Goal: Information Seeking & Learning: Learn about a topic

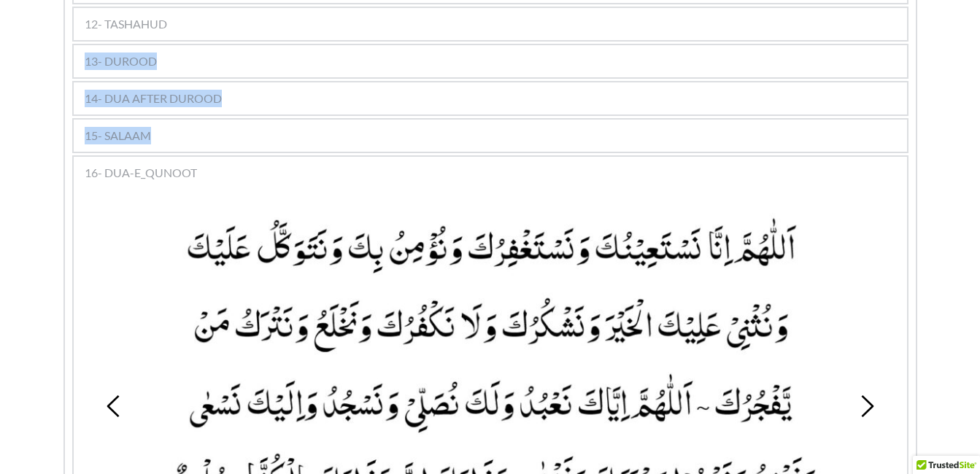
scroll to position [1270, 0]
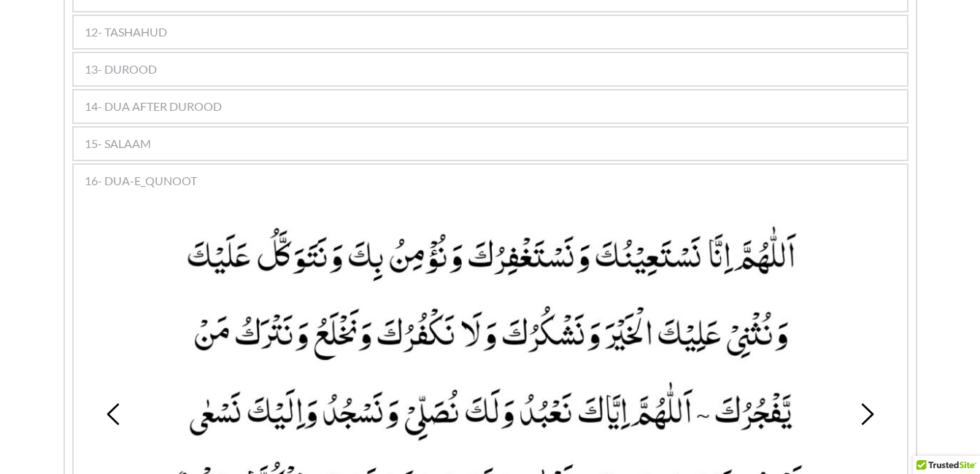
click at [136, 232] on div at bounding box center [490, 397] width 716 height 375
click at [126, 61] on span "13- DUROOD" at bounding box center [121, 70] width 72 height 18
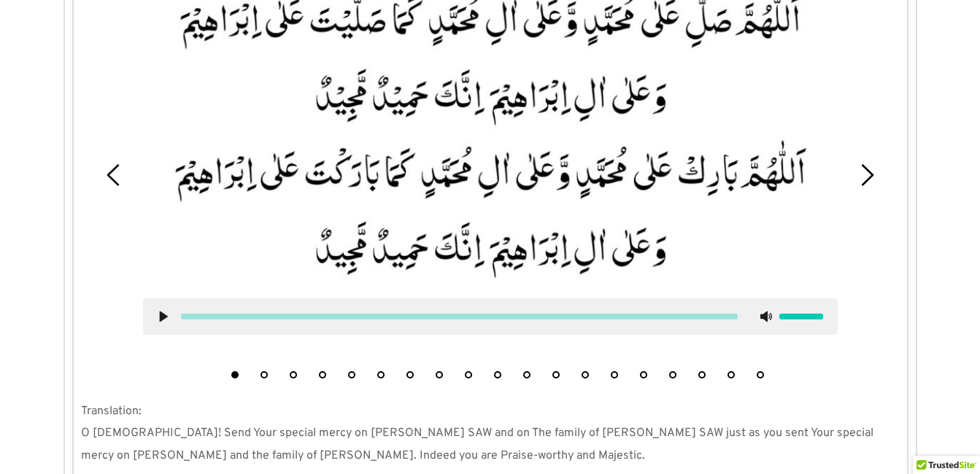
scroll to position [1425, 0]
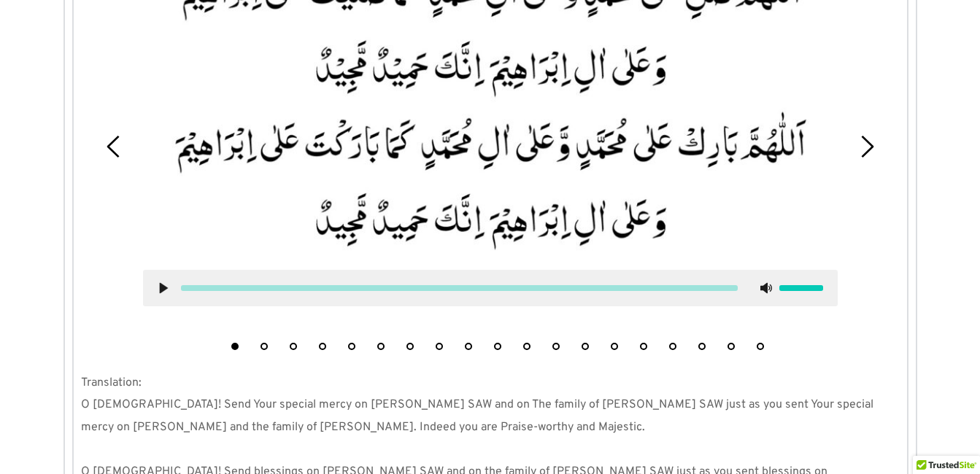
click at [159, 282] on icon at bounding box center [164, 288] width 12 height 12
click at [163, 282] on icon at bounding box center [164, 288] width 12 height 12
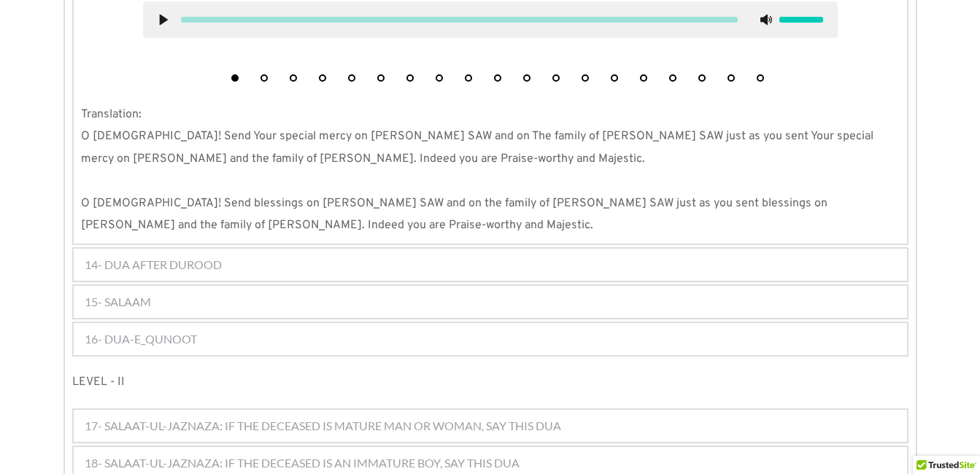
scroll to position [1717, 0]
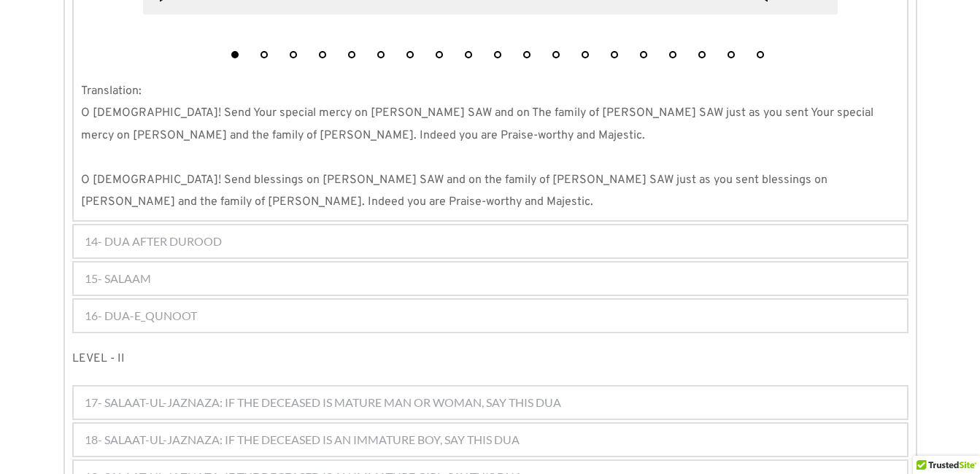
click at [225, 300] on div "16- DUA-E_QUNOOT" at bounding box center [490, 316] width 833 height 32
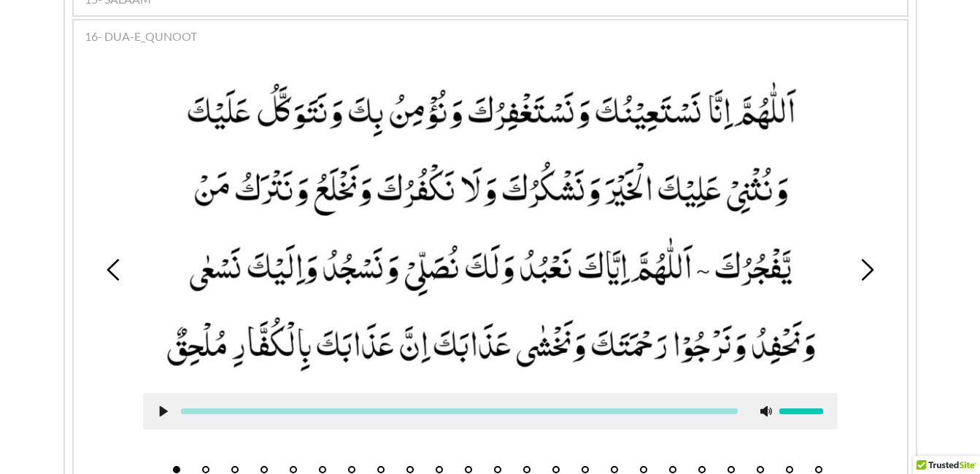
scroll to position [1411, 0]
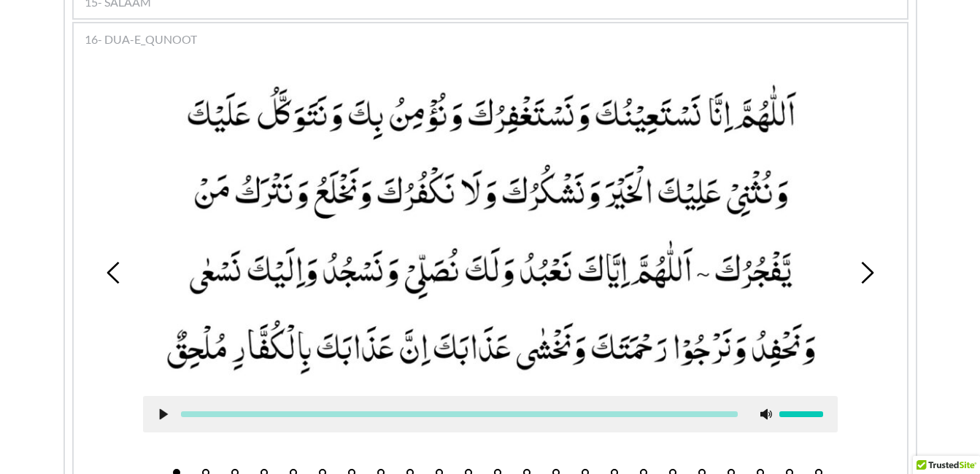
click at [291, 469] on button "5" at bounding box center [293, 472] width 7 height 7
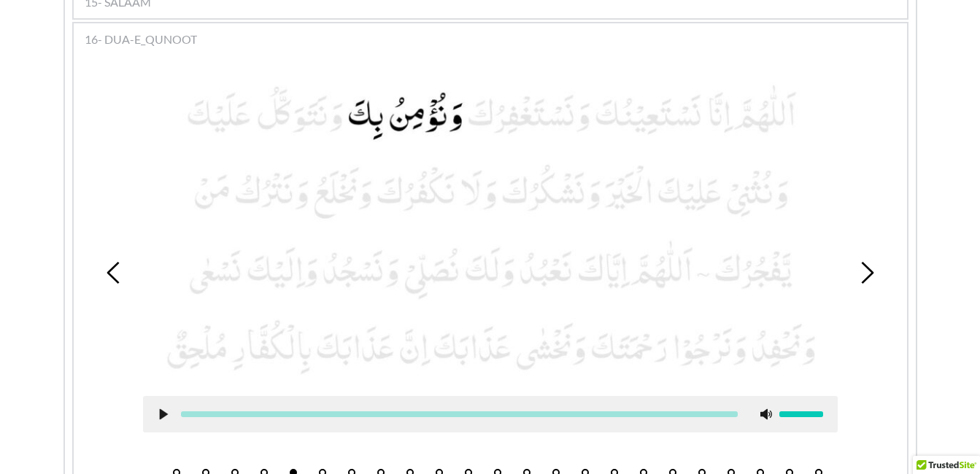
click at [322, 462] on li "6" at bounding box center [322, 469] width 15 height 15
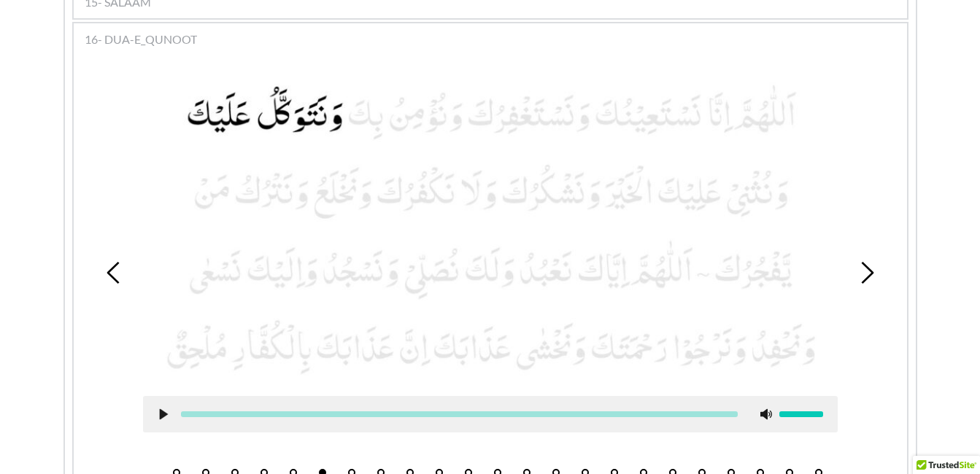
click at [164, 409] on use at bounding box center [163, 414] width 8 height 11
click at [162, 409] on use at bounding box center [162, 414] width 9 height 11
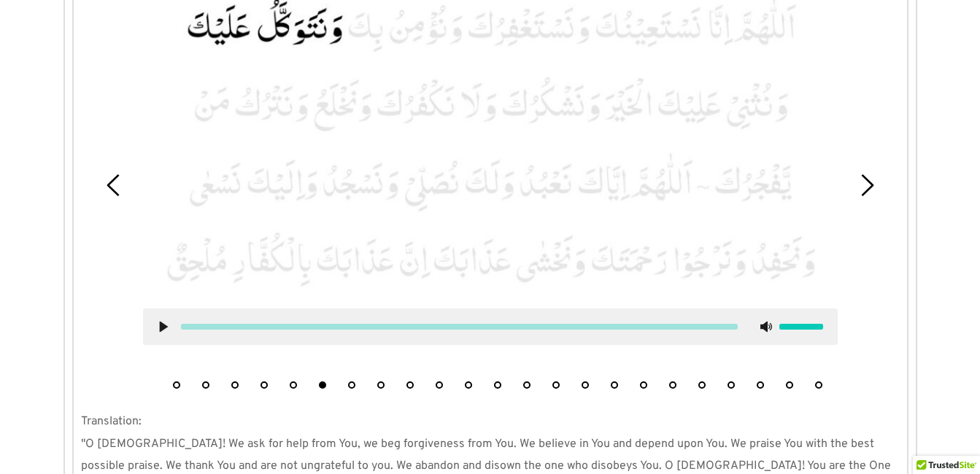
scroll to position [1469, 0]
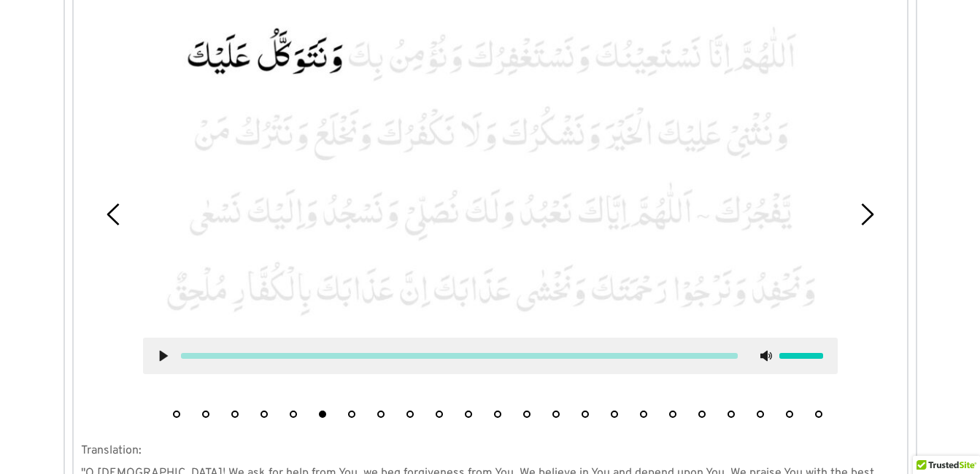
click at [348, 411] on button "7" at bounding box center [351, 414] width 7 height 7
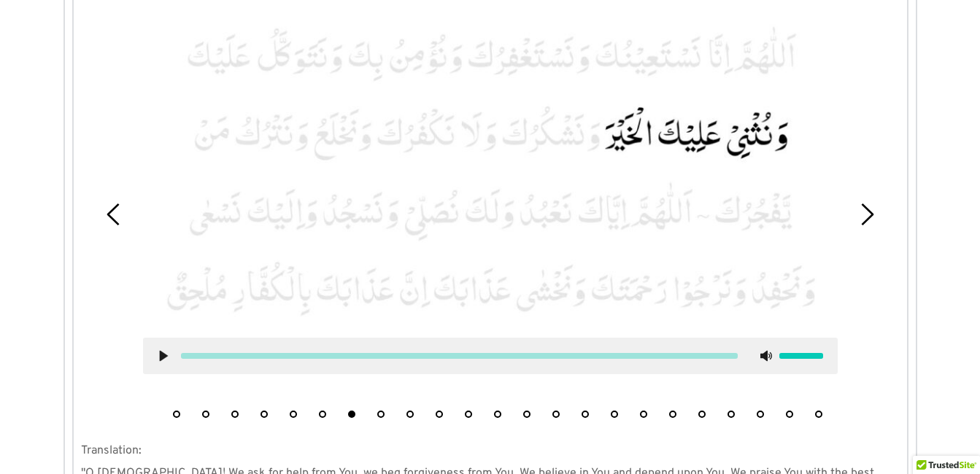
click at [158, 350] on icon at bounding box center [164, 356] width 12 height 12
click at [164, 351] on use at bounding box center [162, 356] width 9 height 11
click at [164, 350] on icon at bounding box center [164, 356] width 12 height 12
click at [163, 350] on icon at bounding box center [164, 356] width 12 height 12
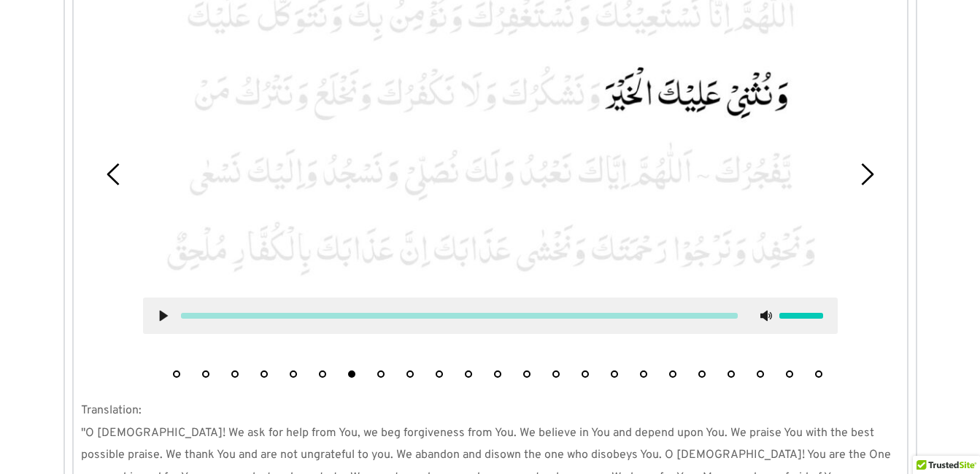
scroll to position [1499, 0]
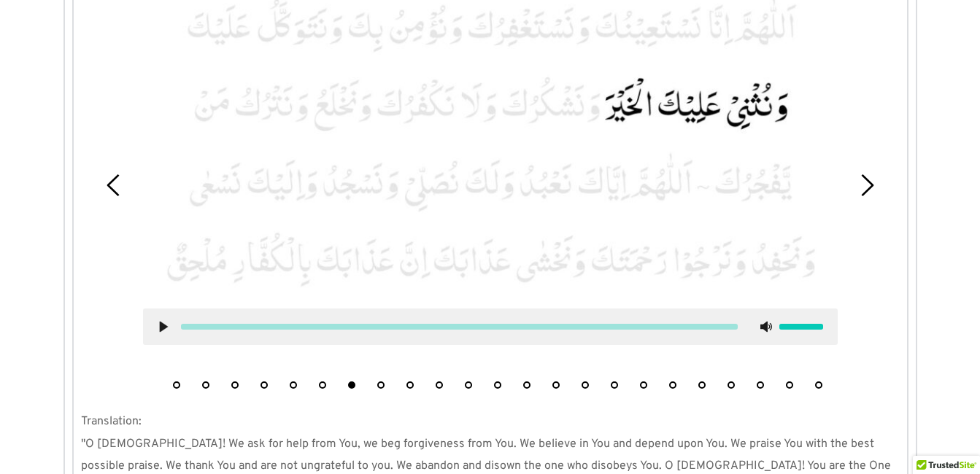
click at [165, 321] on icon at bounding box center [164, 327] width 12 height 12
click at [163, 321] on icon at bounding box center [164, 327] width 12 height 12
click at [538, 174] on picture at bounding box center [490, 143] width 695 height 302
